Goal: Task Accomplishment & Management: Manage account settings

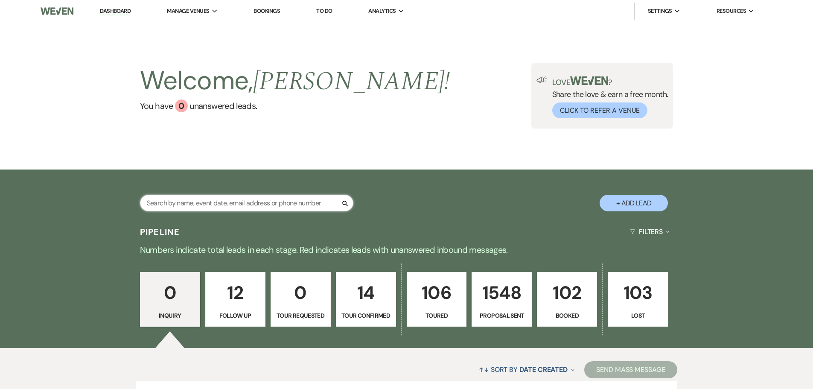
click at [266, 204] on input "text" at bounding box center [246, 203] width 213 height 17
type input "van"
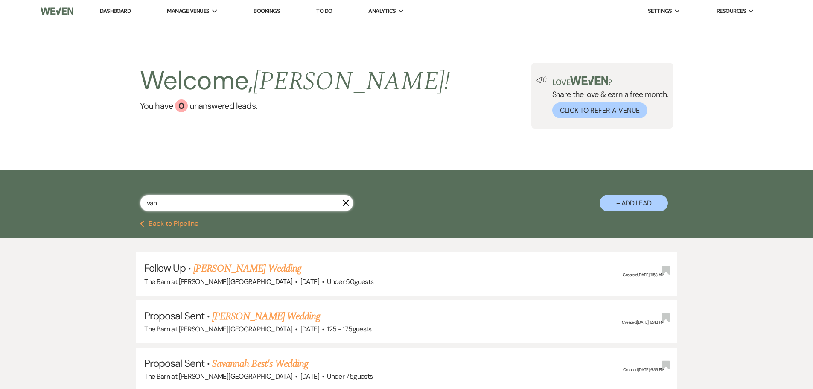
select select "9"
select select "6"
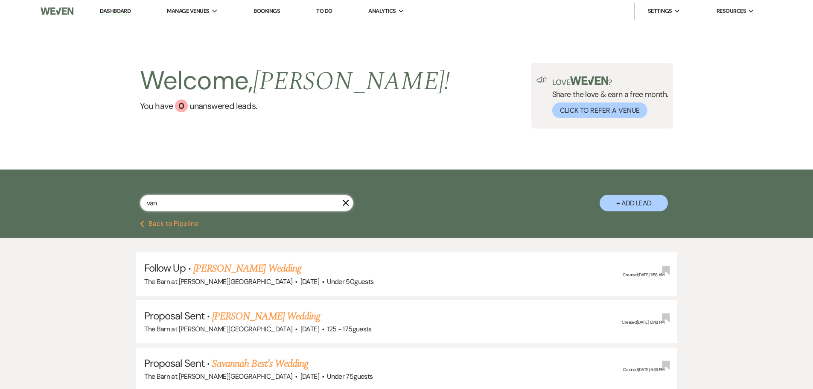
select select "6"
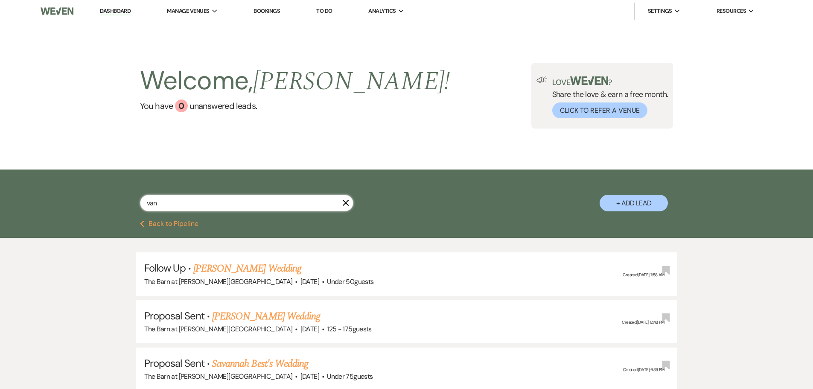
select select "6"
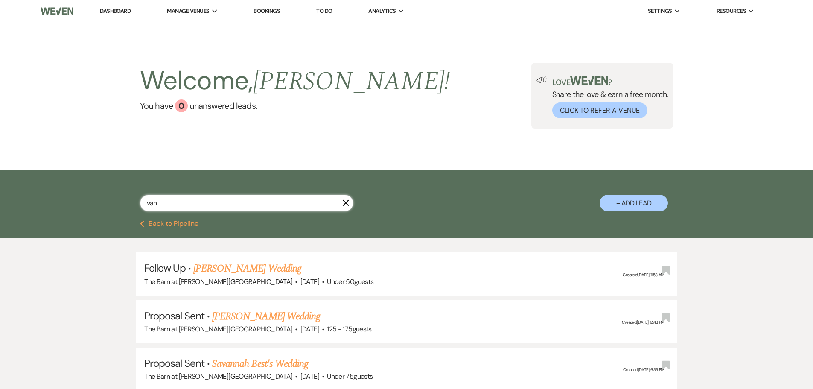
select select "6"
select select "5"
select select "6"
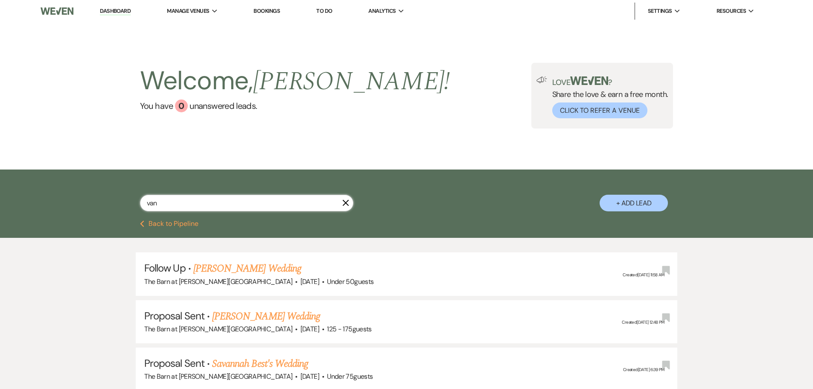
select select "6"
select select "5"
select select "6"
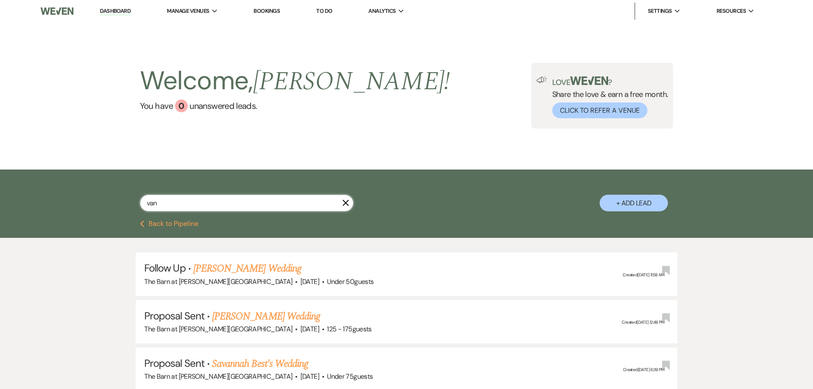
select select "6"
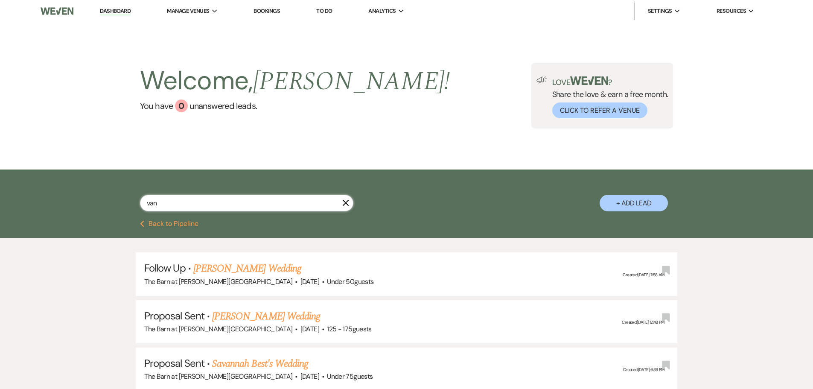
select select "6"
select select "8"
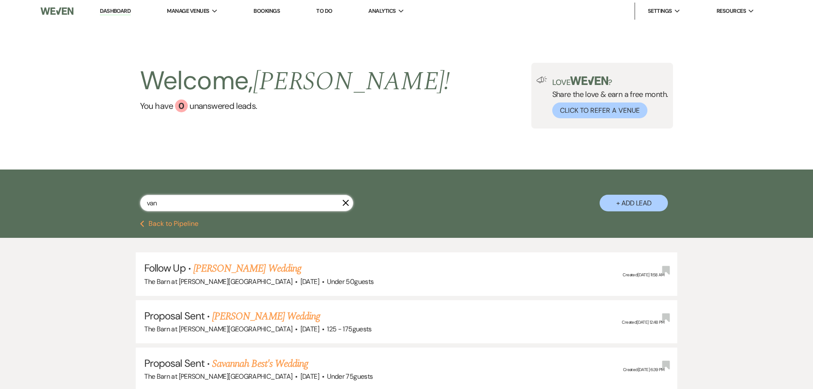
select select "1"
select select "6"
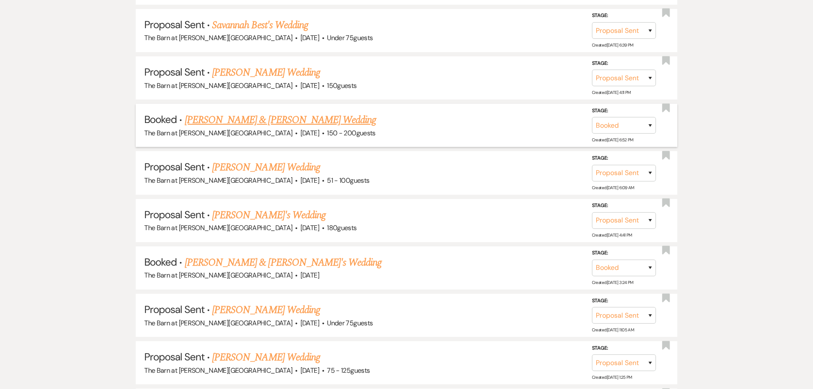
scroll to position [342, 0]
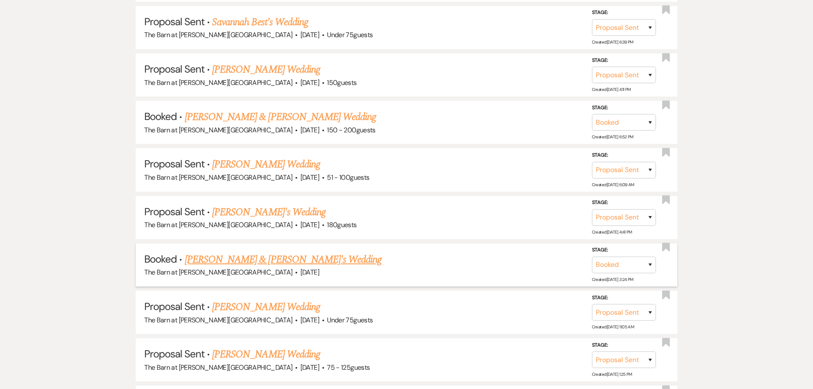
type input "van"
click at [272, 264] on link "[PERSON_NAME] & [PERSON_NAME]'s Wedding" at bounding box center [283, 259] width 197 height 15
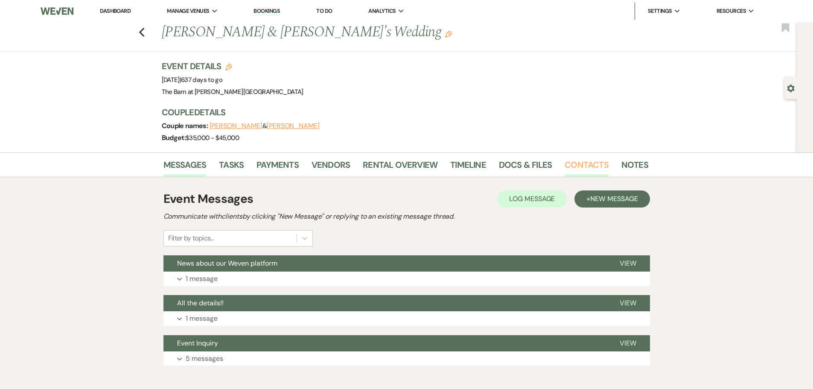
click at [572, 167] on link "Contacts" at bounding box center [587, 167] width 44 height 19
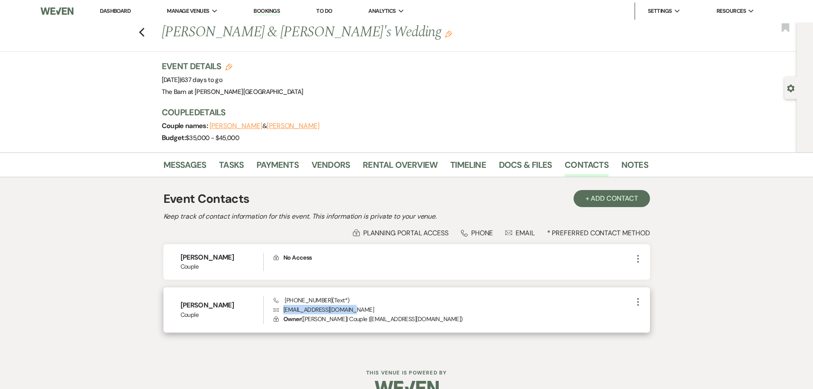
drag, startPoint x: 355, startPoint y: 308, endPoint x: 284, endPoint y: 312, distance: 71.0
click at [284, 312] on p "Envelope [EMAIL_ADDRESS][DOMAIN_NAME]" at bounding box center [453, 309] width 359 height 9
copy p "[EMAIL_ADDRESS][DOMAIN_NAME]"
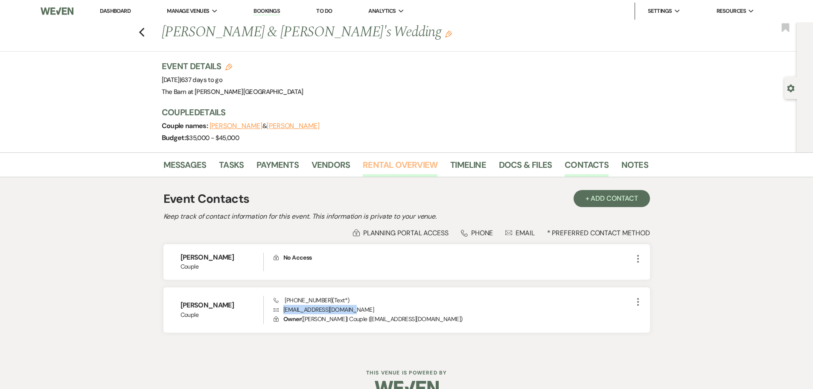
click at [405, 169] on link "Rental Overview" at bounding box center [400, 167] width 75 height 19
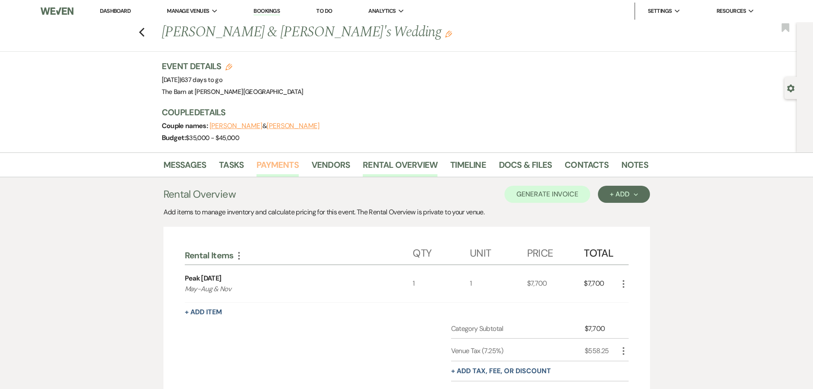
click at [268, 169] on link "Payments" at bounding box center [278, 167] width 42 height 19
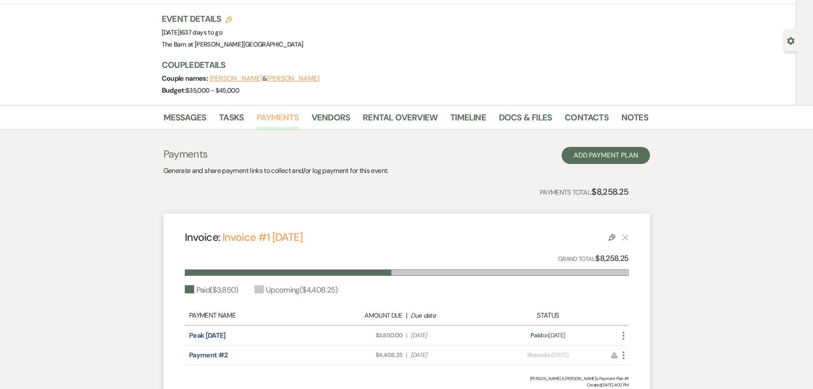
scroll to position [126, 0]
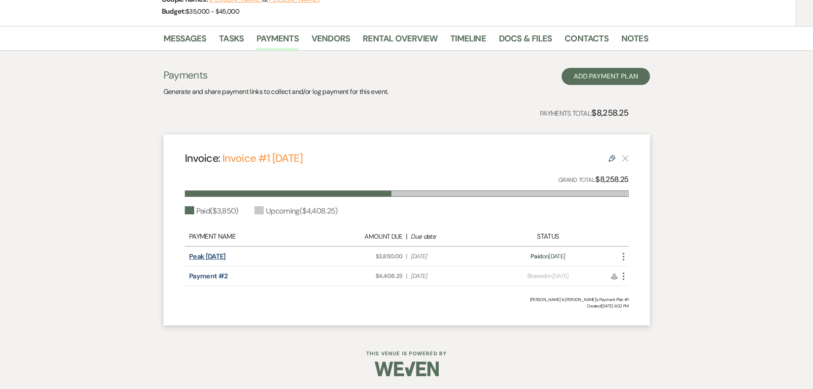
click at [202, 253] on link "Peak [DATE]" at bounding box center [207, 256] width 37 height 9
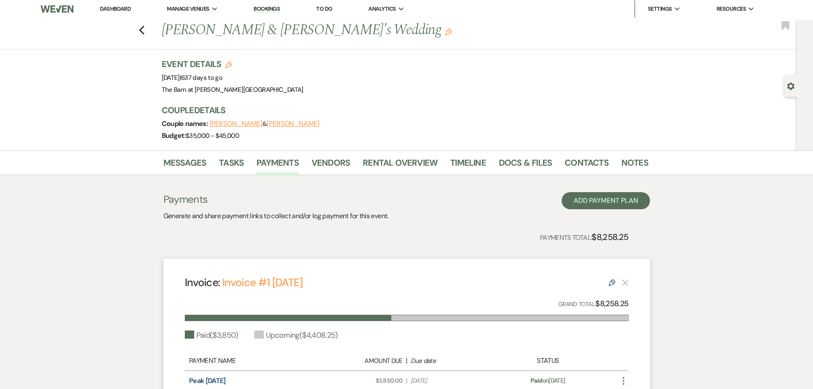
scroll to position [0, 0]
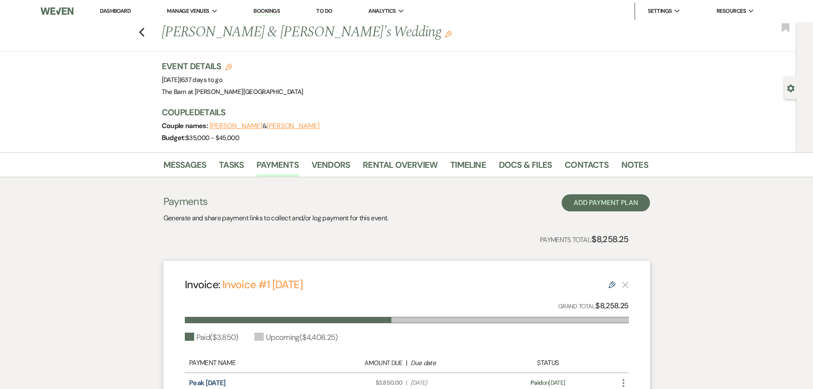
click at [106, 10] on link "Dashboard" at bounding box center [115, 10] width 31 height 7
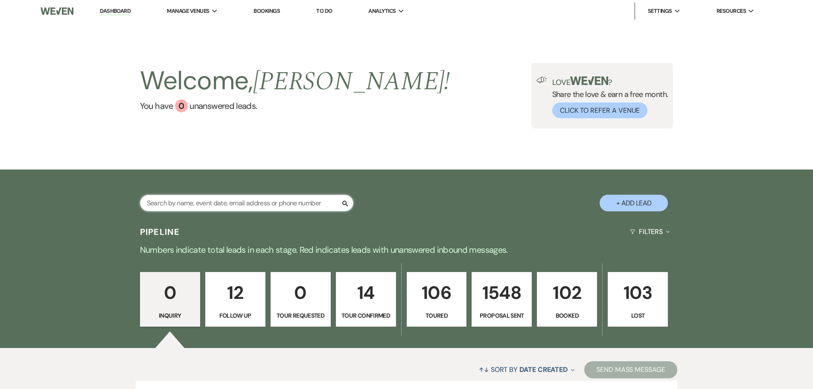
click at [197, 208] on input "text" at bounding box center [246, 203] width 213 height 17
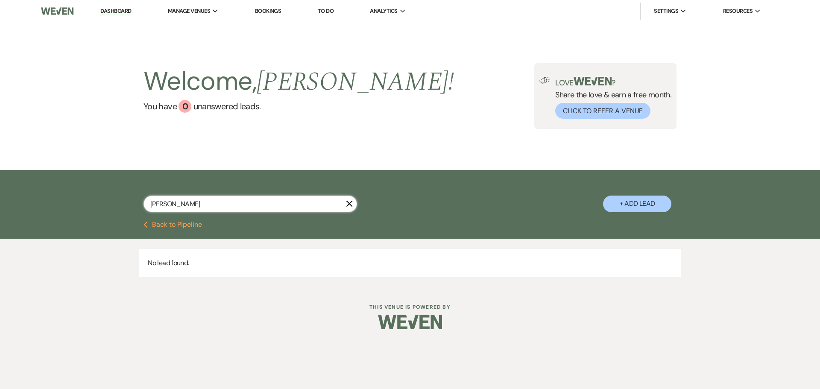
click at [230, 208] on input "[PERSON_NAME]" at bounding box center [249, 204] width 213 height 17
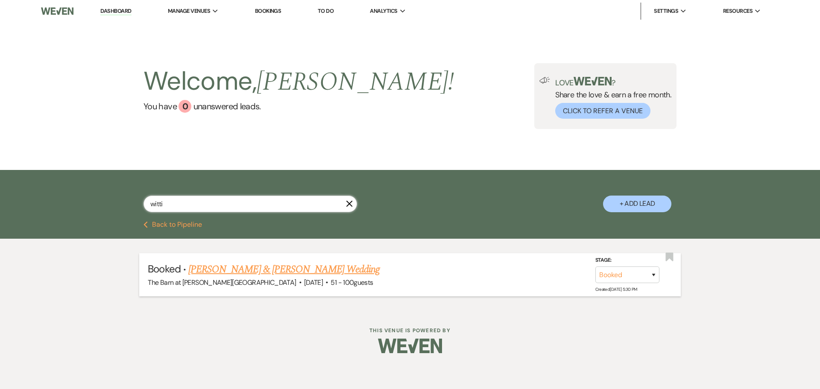
type input "witti"
click at [213, 272] on link "[PERSON_NAME] & [PERSON_NAME] Wedding" at bounding box center [283, 269] width 191 height 15
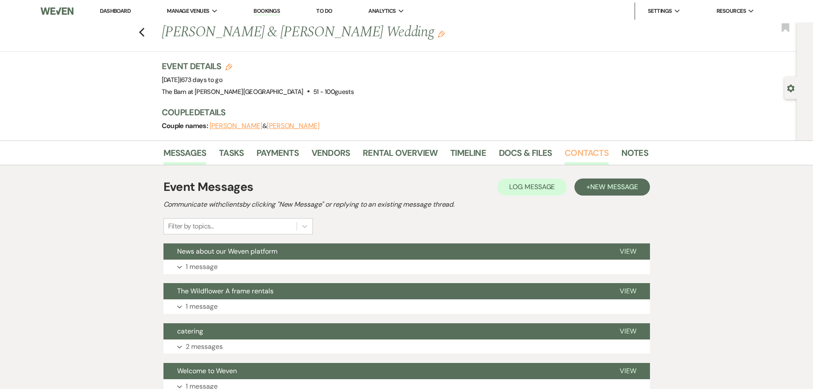
click at [591, 153] on link "Contacts" at bounding box center [587, 155] width 44 height 19
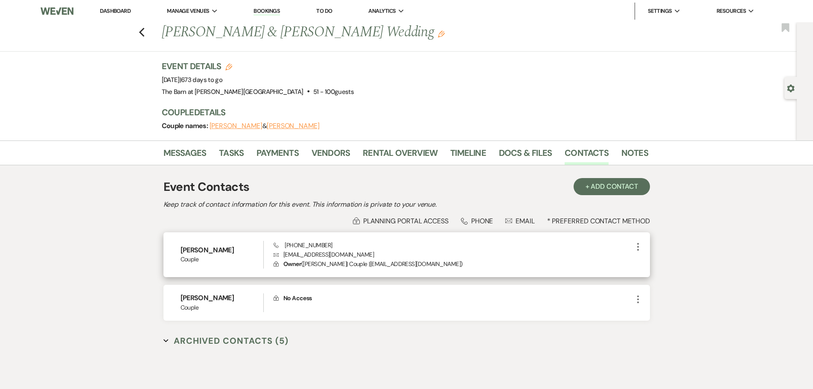
drag, startPoint x: 370, startPoint y: 254, endPoint x: 283, endPoint y: 255, distance: 87.1
click at [283, 255] on p "Envelope [EMAIL_ADDRESS][DOMAIN_NAME]" at bounding box center [453, 254] width 359 height 9
copy p "[EMAIL_ADDRESS][DOMAIN_NAME]"
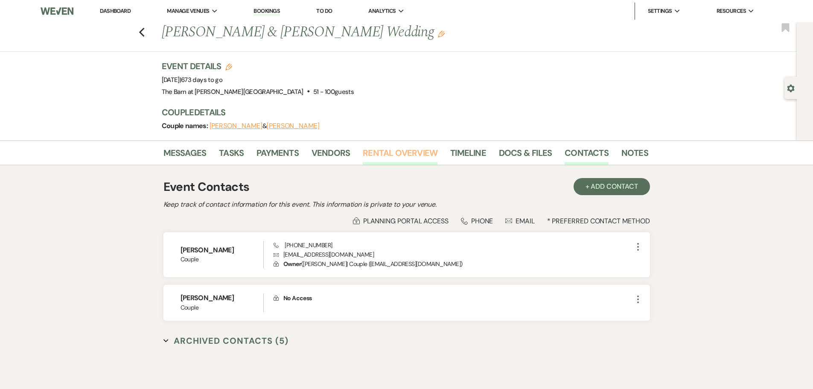
click at [406, 156] on link "Rental Overview" at bounding box center [400, 155] width 75 height 19
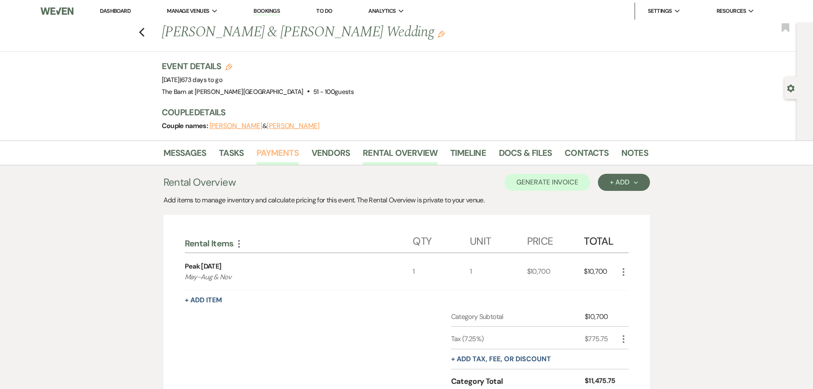
click at [295, 153] on link "Payments" at bounding box center [278, 155] width 42 height 19
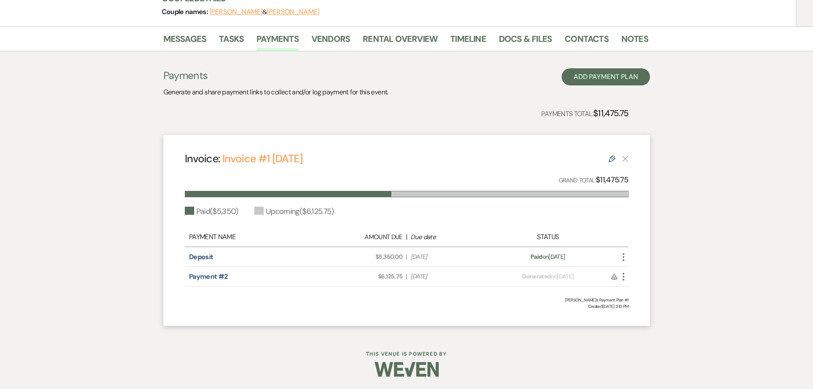
scroll to position [114, 0]
click at [206, 258] on link "Deposit" at bounding box center [201, 256] width 24 height 9
click at [367, 47] on link "Rental Overview" at bounding box center [400, 41] width 75 height 19
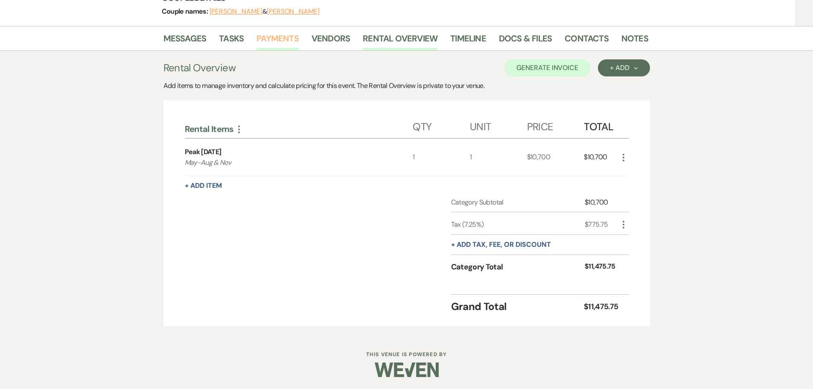
click at [275, 40] on link "Payments" at bounding box center [278, 41] width 42 height 19
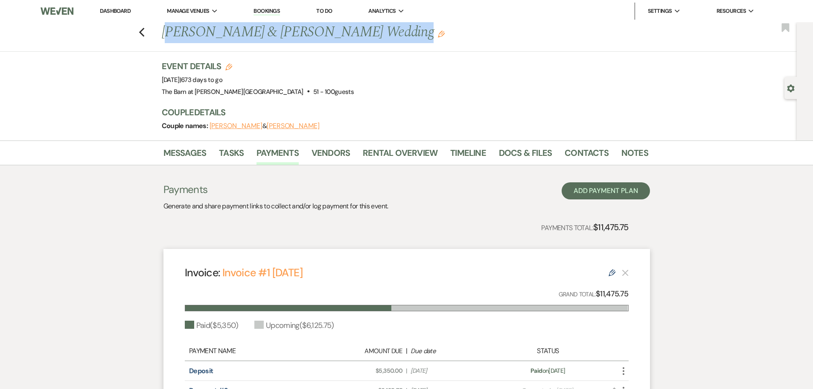
drag, startPoint x: 362, startPoint y: 34, endPoint x: 167, endPoint y: 35, distance: 195.5
click at [167, 35] on h1 "[PERSON_NAME] & [PERSON_NAME] Wedding Edit" at bounding box center [353, 32] width 383 height 20
click at [216, 35] on h1 "[PERSON_NAME] & [PERSON_NAME] Wedding Edit" at bounding box center [353, 32] width 383 height 20
drag, startPoint x: 362, startPoint y: 29, endPoint x: 164, endPoint y: 37, distance: 197.8
click at [164, 37] on div "Previous [PERSON_NAME] & [PERSON_NAME] Wedding Edit" at bounding box center [401, 32] width 487 height 20
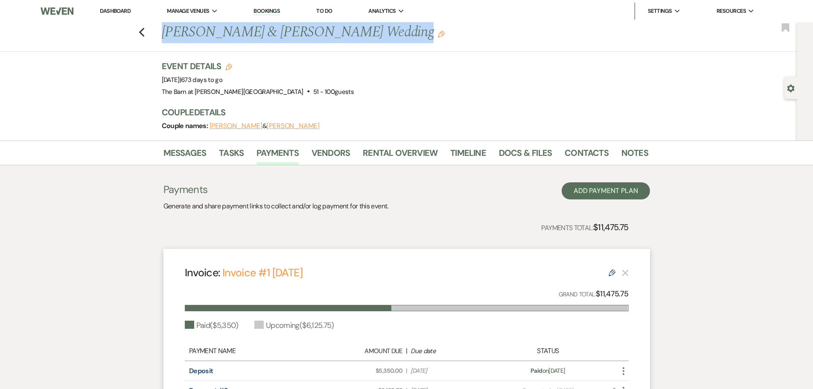
copy h1 "[PERSON_NAME] & [PERSON_NAME]"
click at [576, 153] on link "Contacts" at bounding box center [587, 155] width 44 height 19
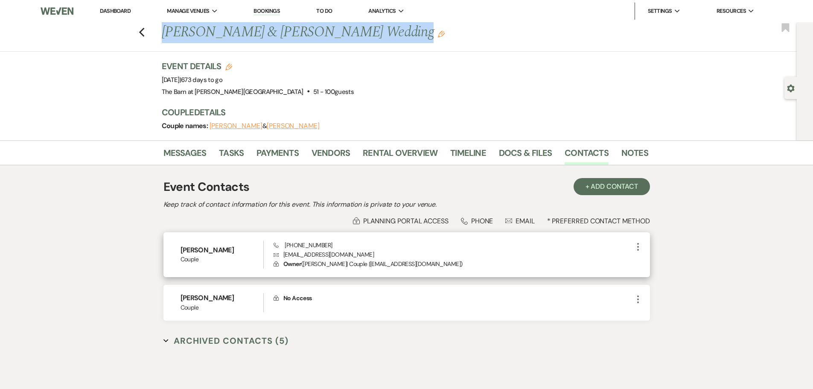
drag, startPoint x: 371, startPoint y: 252, endPoint x: 282, endPoint y: 258, distance: 89.9
click at [282, 258] on p "Envelope [EMAIL_ADDRESS][DOMAIN_NAME]" at bounding box center [453, 254] width 359 height 9
copy p "[EMAIL_ADDRESS][DOMAIN_NAME]"
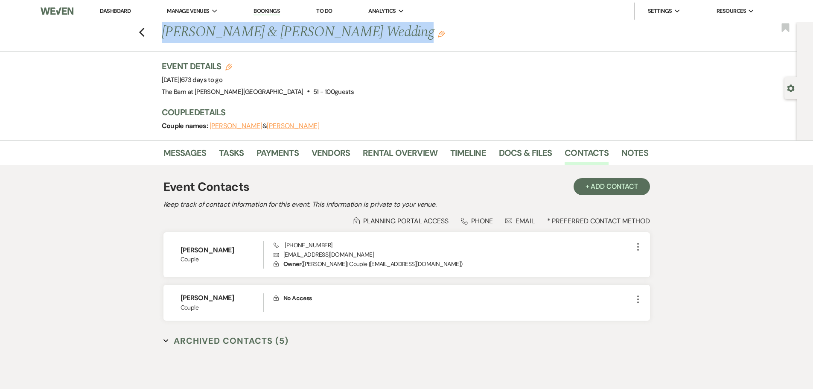
drag, startPoint x: 364, startPoint y: 35, endPoint x: 162, endPoint y: 38, distance: 201.5
click at [162, 38] on div "Previous [PERSON_NAME] & [PERSON_NAME] Wedding Edit" at bounding box center [401, 32] width 487 height 20
copy h1 "[PERSON_NAME] & [PERSON_NAME]"
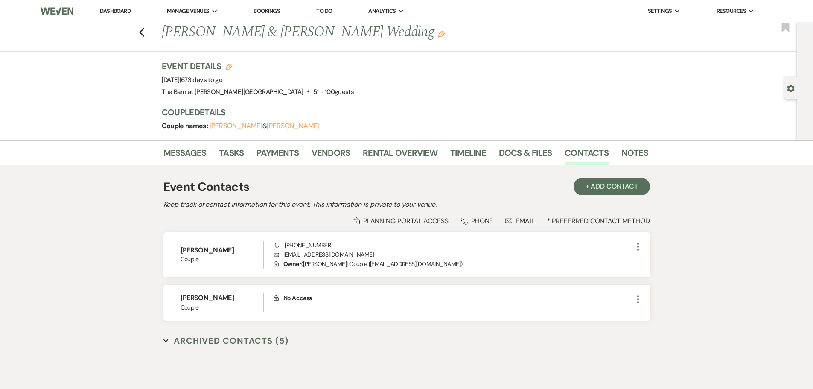
click at [130, 127] on div "Previous [PERSON_NAME] & [PERSON_NAME] Wedding Edit Bookmark Gear Settings Even…" at bounding box center [398, 81] width 797 height 118
drag, startPoint x: 123, startPoint y: 10, endPoint x: 121, endPoint y: 6, distance: 4.4
click at [123, 10] on link "Dashboard" at bounding box center [115, 10] width 31 height 7
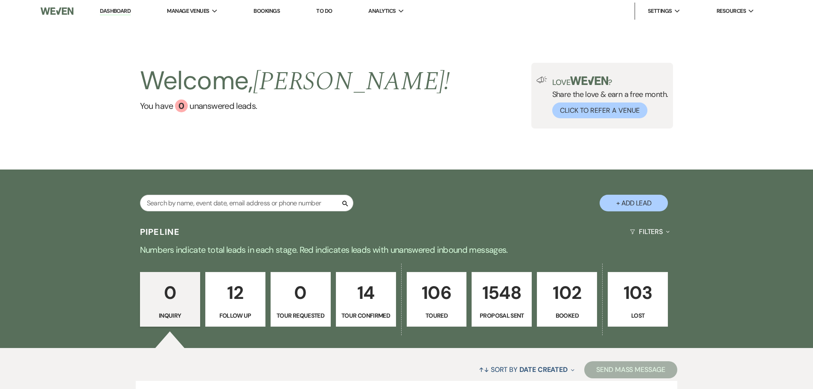
click at [181, 212] on div "Search" at bounding box center [246, 206] width 213 height 23
click at [182, 205] on input "text" at bounding box center [246, 203] width 213 height 17
type input "[PERSON_NAME]"
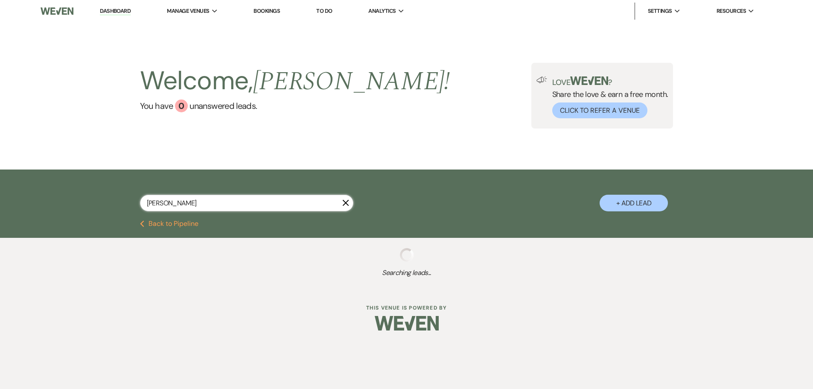
select select "5"
select select "6"
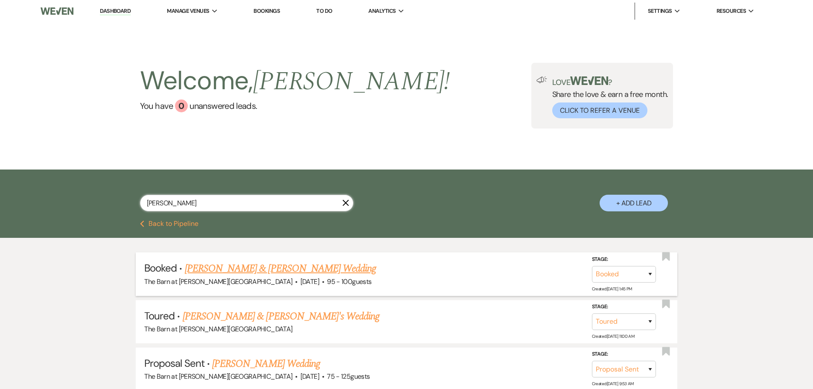
type input "[PERSON_NAME]"
click at [205, 266] on link "[PERSON_NAME] & [PERSON_NAME] Wedding" at bounding box center [280, 268] width 191 height 15
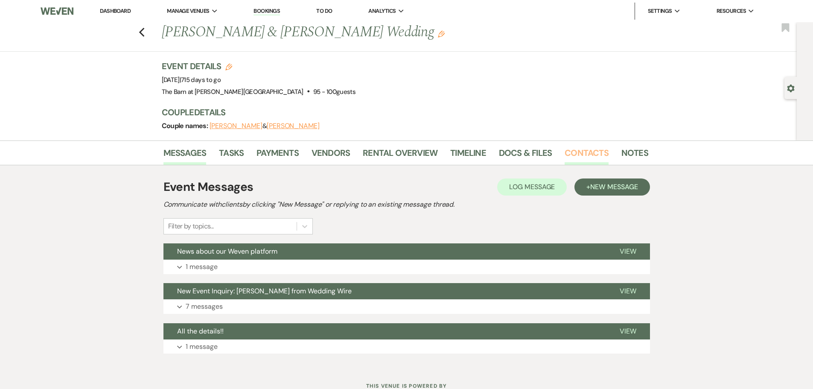
click at [580, 153] on link "Contacts" at bounding box center [587, 155] width 44 height 19
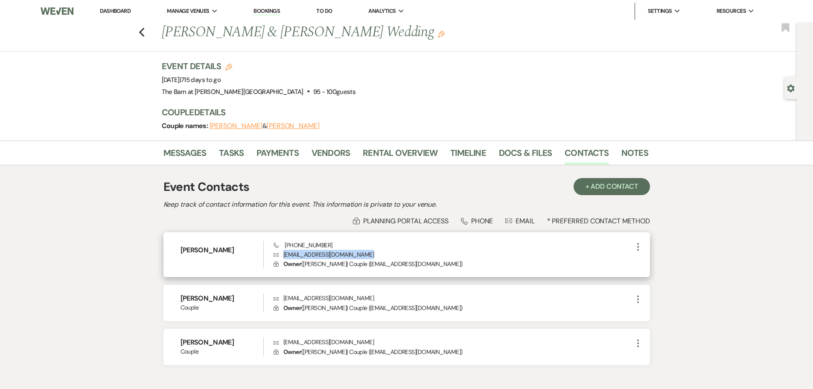
drag, startPoint x: 367, startPoint y: 256, endPoint x: 283, endPoint y: 257, distance: 84.1
click at [283, 257] on p "Envelope [EMAIL_ADDRESS][DOMAIN_NAME]" at bounding box center [453, 254] width 359 height 9
copy p "[EMAIL_ADDRESS][DOMAIN_NAME]"
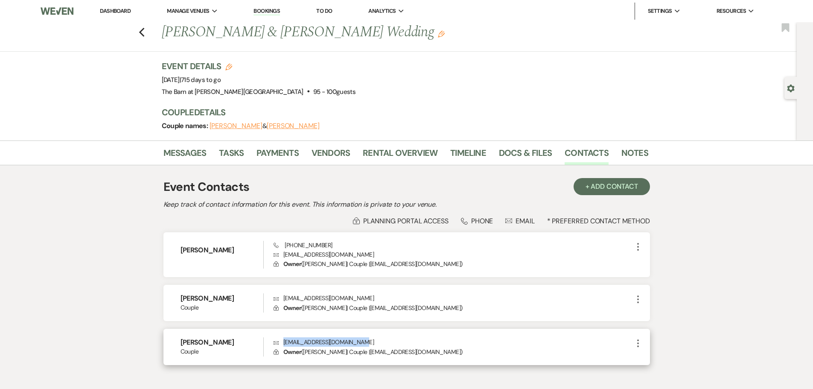
drag, startPoint x: 361, startPoint y: 340, endPoint x: 275, endPoint y: 342, distance: 86.3
click at [275, 342] on p "Envelope [EMAIL_ADDRESS][DOMAIN_NAME]" at bounding box center [453, 341] width 359 height 9
copy p "[EMAIL_ADDRESS][DOMAIN_NAME]"
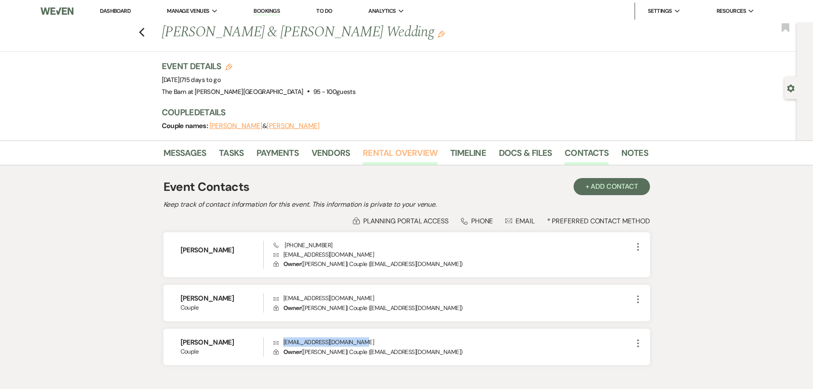
click at [392, 149] on link "Rental Overview" at bounding box center [400, 155] width 75 height 19
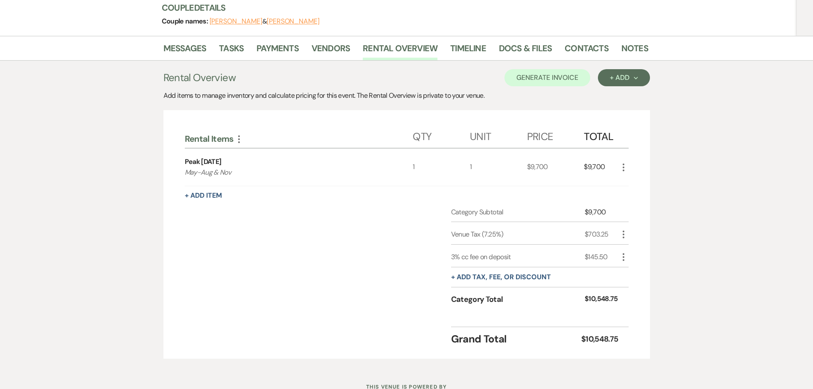
scroll to position [53, 0]
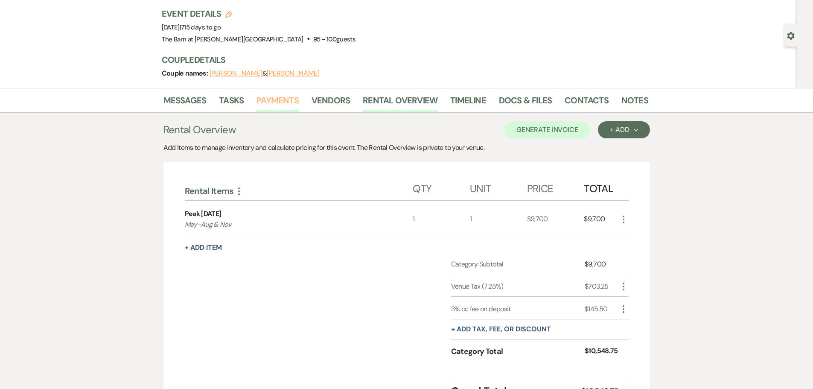
click at [268, 105] on link "Payments" at bounding box center [278, 103] width 42 height 19
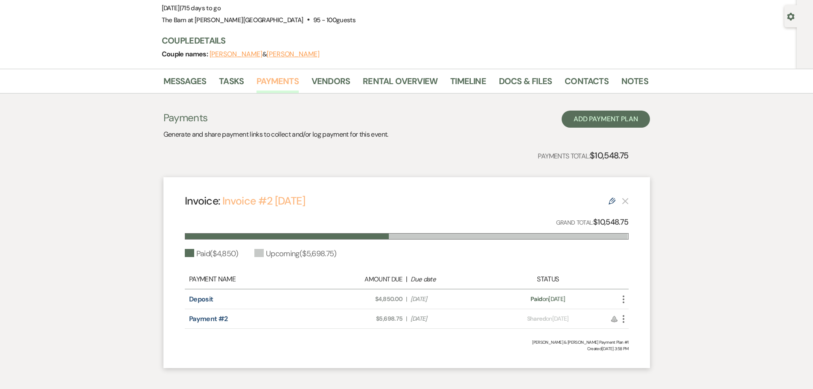
scroll to position [85, 0]
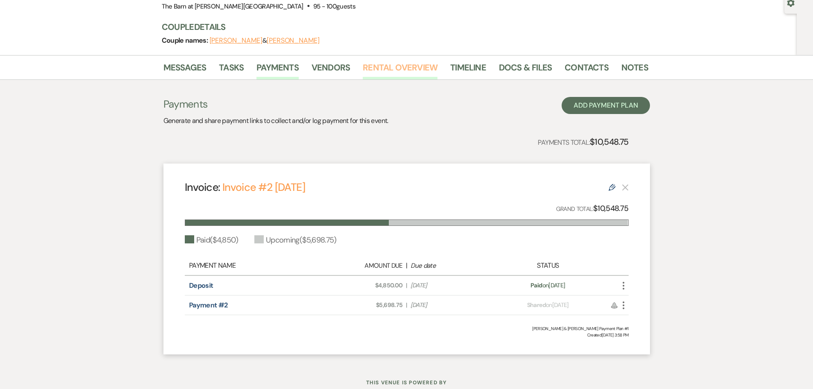
click at [390, 70] on link "Rental Overview" at bounding box center [400, 70] width 75 height 19
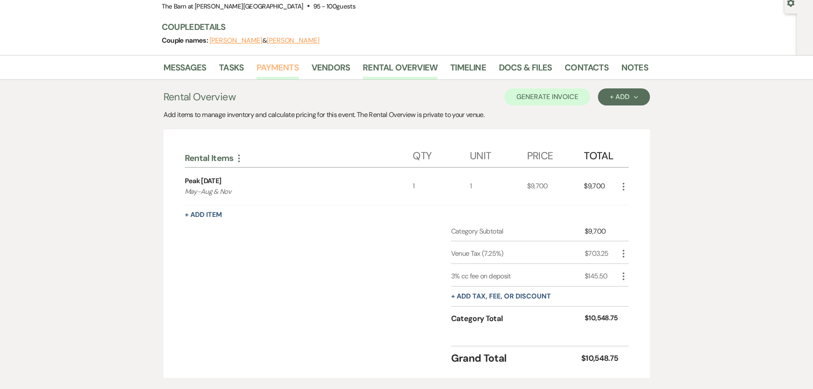
click at [270, 70] on link "Payments" at bounding box center [278, 70] width 42 height 19
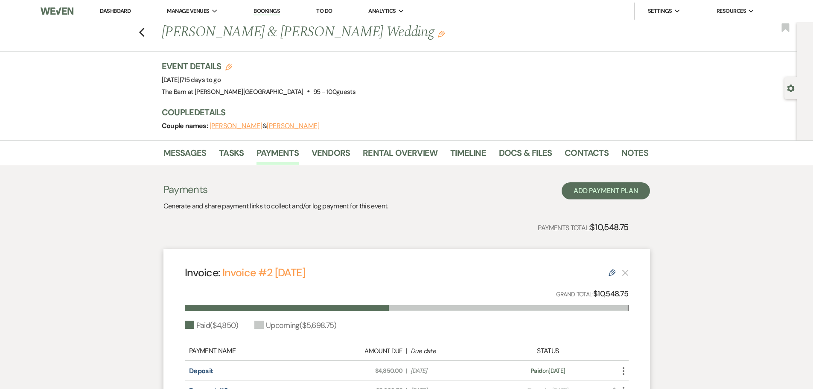
click at [112, 12] on link "Dashboard" at bounding box center [115, 10] width 31 height 7
